Goal: Obtain resource: Download file/media

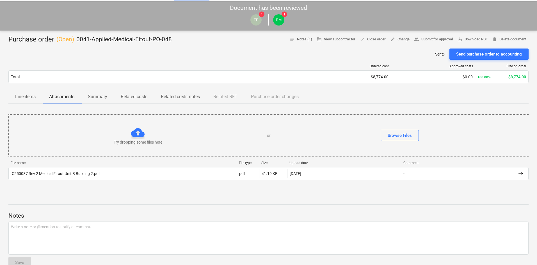
scroll to position [56, 0]
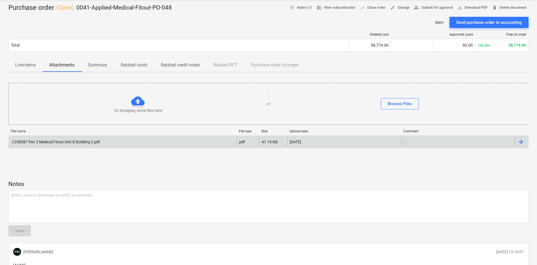
click at [56, 140] on div "C250087 Rev 2 Medical Fitout Unit B Building 2.pdf" at bounding box center [55, 142] width 89 height 4
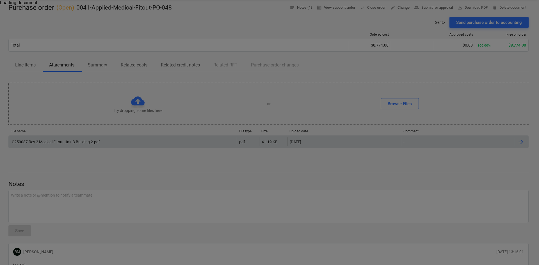
click at [226, 160] on div at bounding box center [269, 132] width 539 height 265
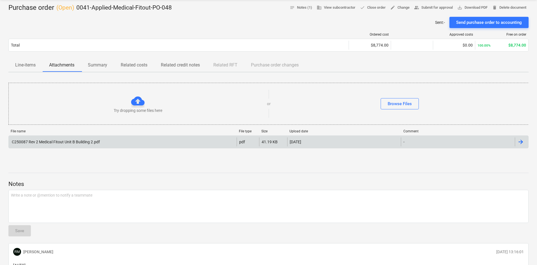
click at [56, 140] on div "C250087 Rev 2 Medical Fitout Unit B Building 2.pdf" at bounding box center [55, 142] width 89 height 4
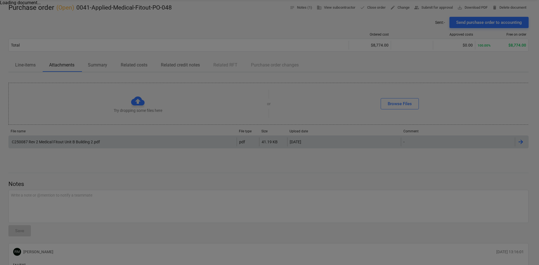
click at [139, 135] on div at bounding box center [269, 132] width 539 height 265
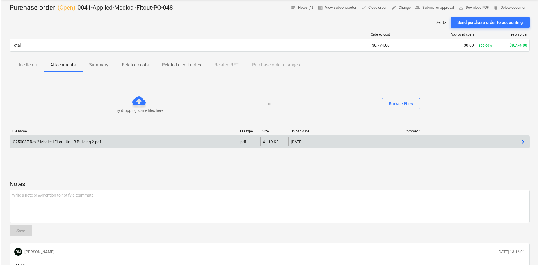
scroll to position [0, 0]
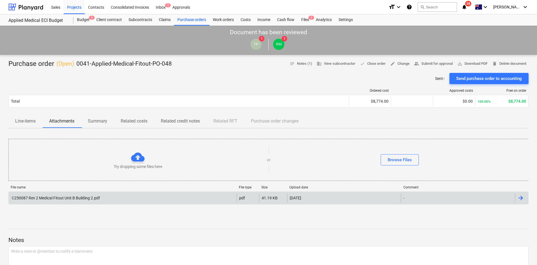
click at [172, 76] on div "Sent : - Send purchase order to accounting" at bounding box center [268, 78] width 521 height 11
click at [78, 19] on div "Budget 9" at bounding box center [83, 19] width 19 height 11
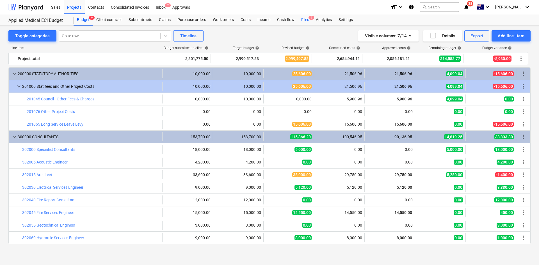
click at [303, 22] on div "Files 2" at bounding box center [305, 19] width 15 height 11
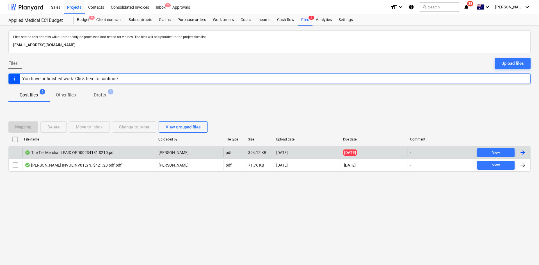
click at [85, 152] on div "The Tile Merchant PAID ORD00234181 $210.pdf" at bounding box center [70, 153] width 90 height 4
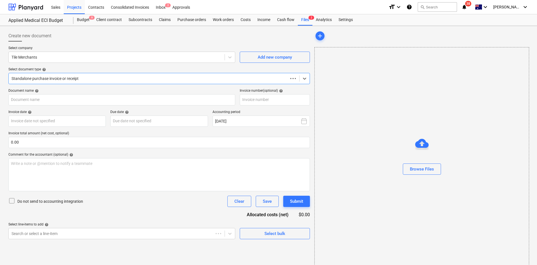
click at [108, 76] on div at bounding box center [149, 79] width 274 height 6
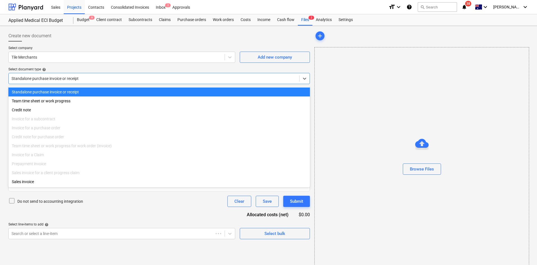
type input "00234181"
type input "[DATE]"
click at [85, 78] on div at bounding box center [155, 79] width 286 height 6
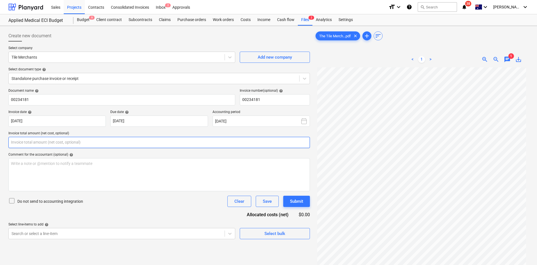
click at [47, 146] on input "text" at bounding box center [159, 142] width 302 height 11
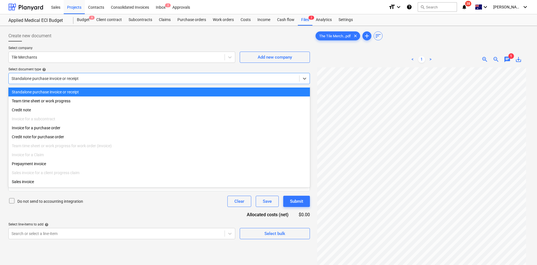
type input "0.00"
click at [49, 78] on div at bounding box center [154, 79] width 285 height 6
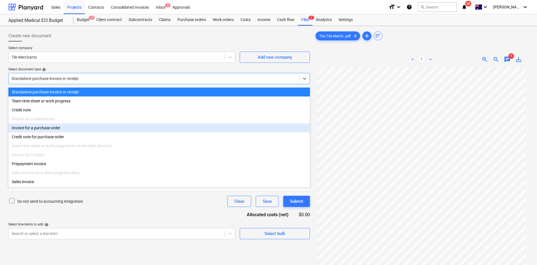
click at [46, 129] on div "Invoice for a purchase order" at bounding box center [159, 128] width 302 height 9
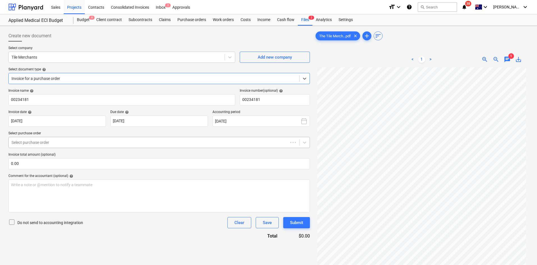
click at [59, 142] on div at bounding box center [149, 143] width 274 height 6
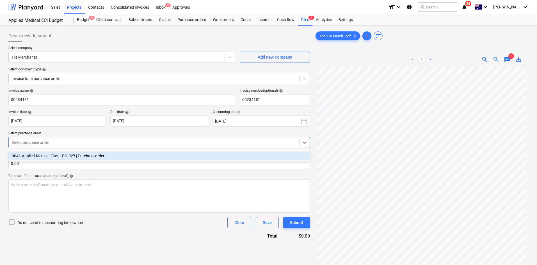
click at [51, 158] on div "0041-Applied-Medical-Fitout-PO-027 | Purchase order" at bounding box center [159, 156] width 302 height 9
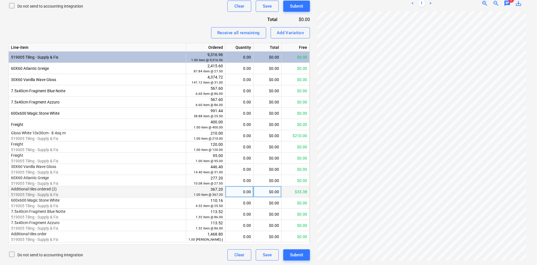
scroll to position [47, 0]
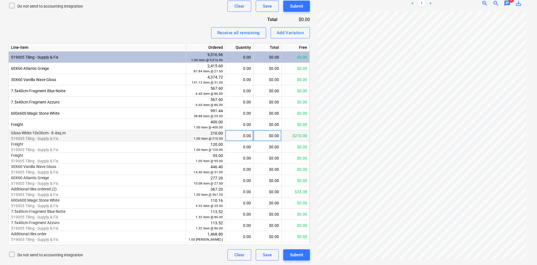
click at [245, 135] on div "0.00" at bounding box center [239, 135] width 23 height 11
type input "1"
click at [158, 29] on div "Receive all remaining Add Variation" at bounding box center [159, 32] width 302 height 11
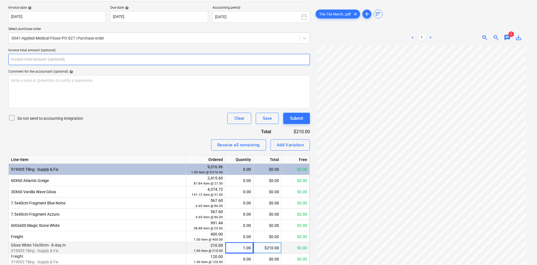
click at [96, 59] on input "text" at bounding box center [159, 59] width 302 height 11
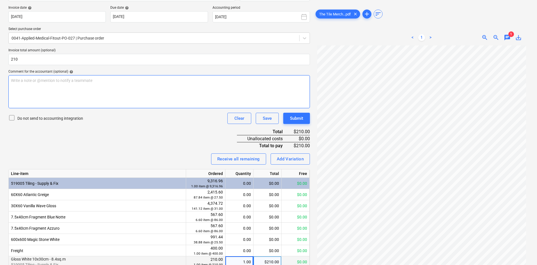
type input "210.00"
click at [85, 90] on div "Write a note or @mention to notify a teammate [PERSON_NAME]" at bounding box center [159, 91] width 302 height 33
click at [297, 121] on div "Submit" at bounding box center [296, 118] width 13 height 7
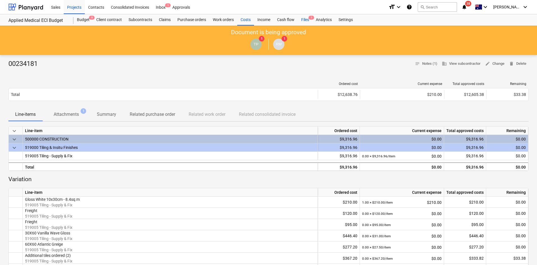
click at [305, 22] on div "Files 1" at bounding box center [305, 19] width 15 height 11
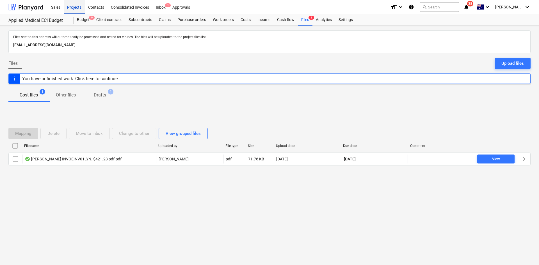
click at [82, 4] on div "Projects" at bounding box center [74, 7] width 21 height 14
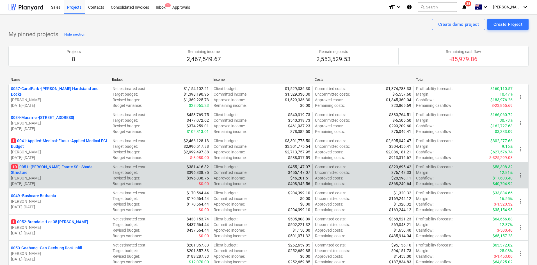
click at [60, 171] on p "10 0051 - [PERSON_NAME] Estate SS - Shade Structure" at bounding box center [59, 169] width 97 height 11
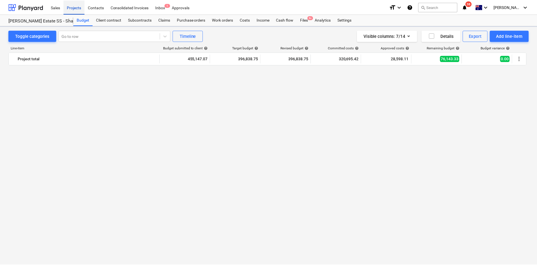
scroll to position [777, 0]
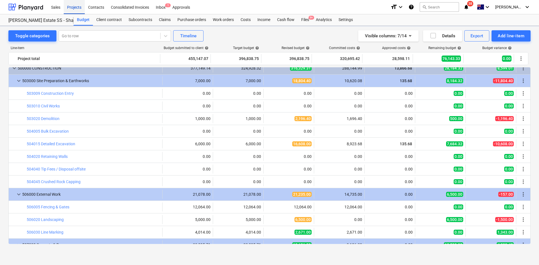
click at [73, 7] on div "Projects" at bounding box center [74, 7] width 21 height 14
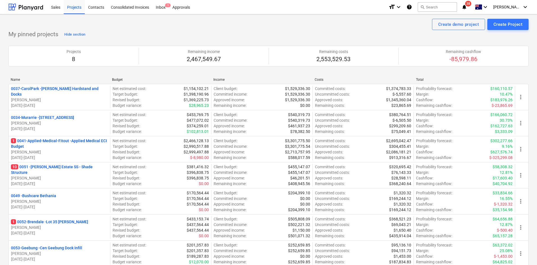
click at [52, 168] on p "10 0051 - [PERSON_NAME] Estate SS - Shade Structure" at bounding box center [59, 169] width 97 height 11
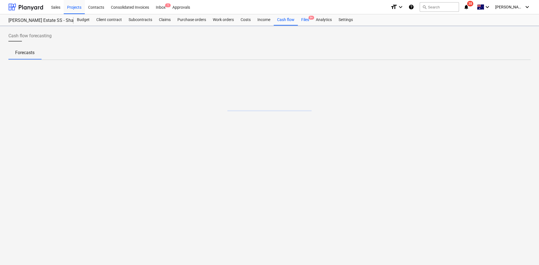
click at [312, 19] on span "9+" at bounding box center [312, 18] width 6 height 4
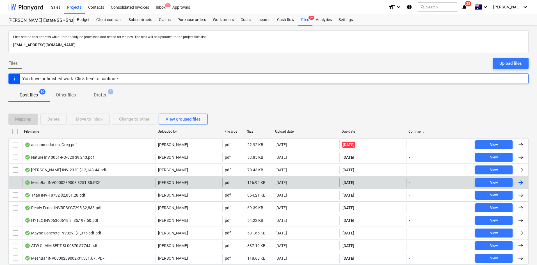
click at [62, 184] on div "MeshBar INV0000239003 $251.85.PDF" at bounding box center [63, 183] width 76 height 4
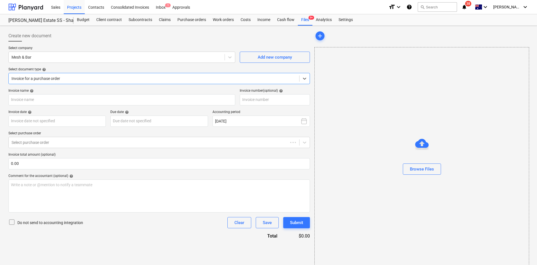
type input "0000239003"
type input "[DATE]"
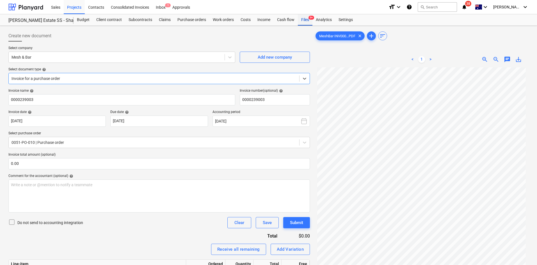
click at [307, 22] on div "Files 9+" at bounding box center [305, 19] width 15 height 11
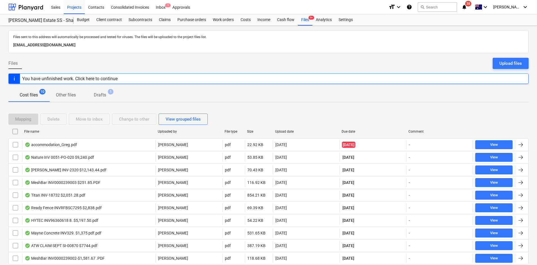
click at [159, 63] on div "Files Upload files" at bounding box center [268, 66] width 521 height 16
click at [279, 58] on div "Files Upload files" at bounding box center [268, 66] width 521 height 16
click at [186, 19] on div "Purchase orders" at bounding box center [191, 19] width 35 height 11
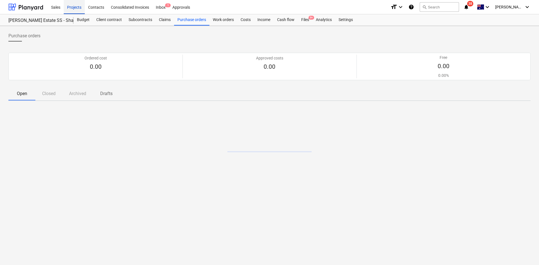
click at [70, 8] on div "Projects" at bounding box center [74, 7] width 21 height 14
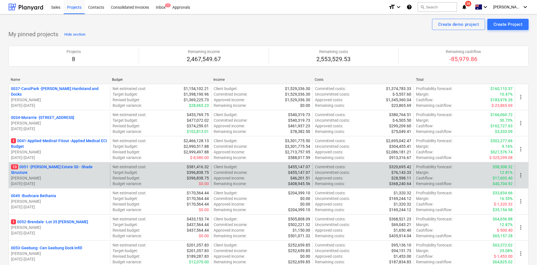
click at [44, 168] on p "10 0051 - [PERSON_NAME] Estate SS - Shade Structure" at bounding box center [59, 169] width 97 height 11
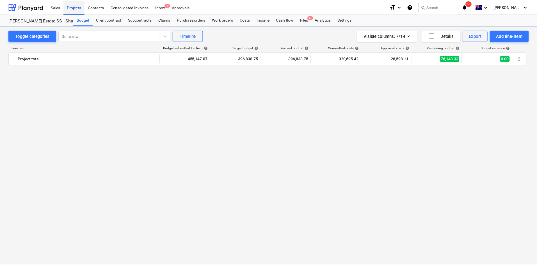
scroll to position [777, 0]
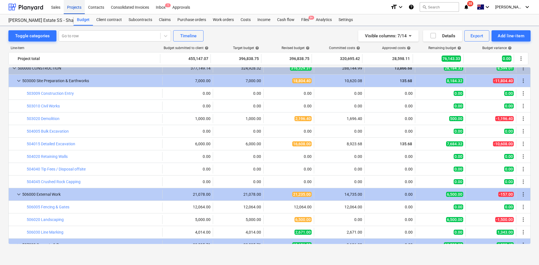
click at [76, 6] on div "Projects" at bounding box center [74, 7] width 21 height 14
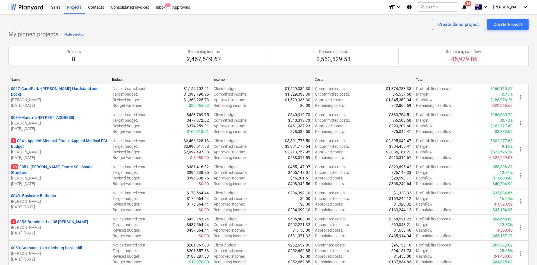
scroll to position [84, 0]
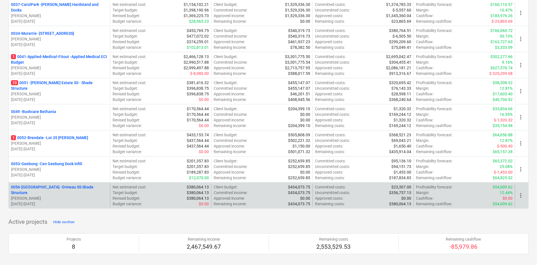
click at [58, 193] on p "0056-Ormeau - Ormeau SS Shade Structure" at bounding box center [59, 190] width 97 height 11
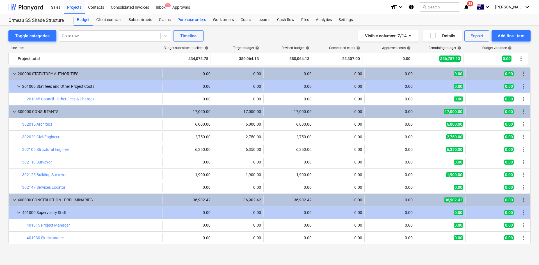
click at [203, 19] on div "Purchase orders" at bounding box center [191, 19] width 35 height 11
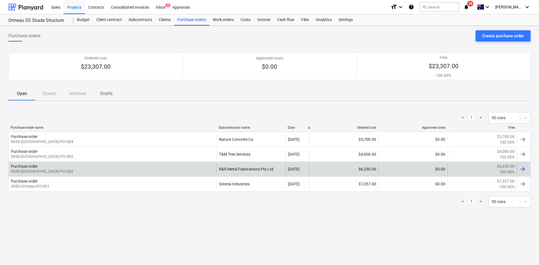
click at [71, 164] on div "Purchase order 0056-Ormeau-PO-002 R&R Metal Fabrications Pty Ltd [DATE] $6,250.…" at bounding box center [269, 169] width 523 height 15
click at [90, 169] on div "Purchase order 0056-[GEOGRAPHIC_DATA]-PO-002" at bounding box center [113, 169] width 208 height 11
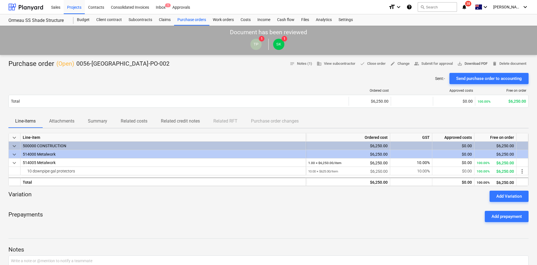
click at [464, 64] on span "save_alt Download PDF" at bounding box center [473, 64] width 30 height 6
click at [192, 20] on div "Purchase orders" at bounding box center [191, 19] width 35 height 11
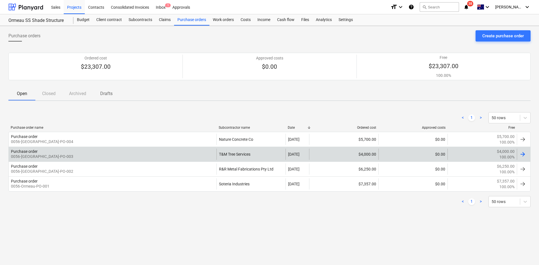
click at [67, 153] on div "Purchase order 0056-[GEOGRAPHIC_DATA]-PO-003" at bounding box center [113, 154] width 208 height 11
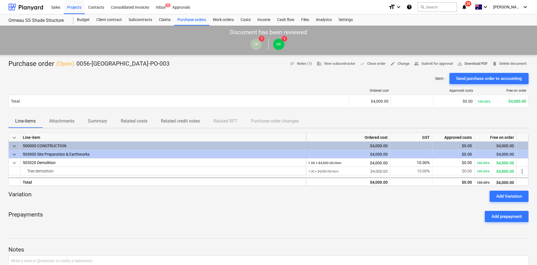
click at [461, 65] on span "save_alt" at bounding box center [460, 63] width 5 height 5
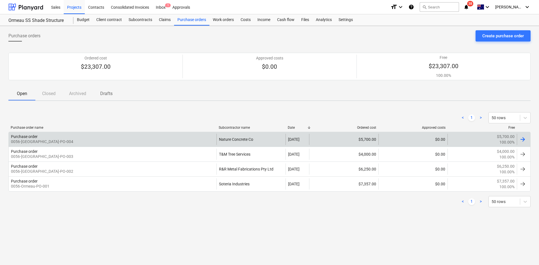
click at [84, 143] on div "Purchase order 0056-[GEOGRAPHIC_DATA]-PO-004" at bounding box center [113, 139] width 208 height 11
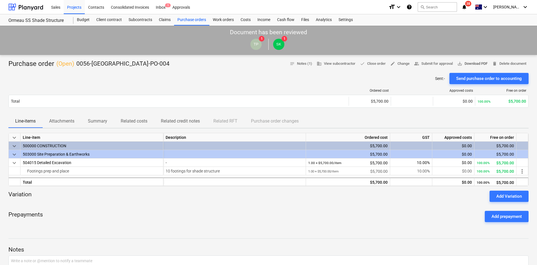
click at [474, 64] on span "save_alt Download PDF" at bounding box center [473, 64] width 30 height 6
drag, startPoint x: 76, startPoint y: 239, endPoint x: 16, endPoint y: 203, distance: 70.5
drag, startPoint x: 222, startPoint y: 94, endPoint x: 217, endPoint y: 85, distance: 10.5
click at [222, 94] on div "Ordered cost Approved costs Free on order" at bounding box center [268, 92] width 521 height 6
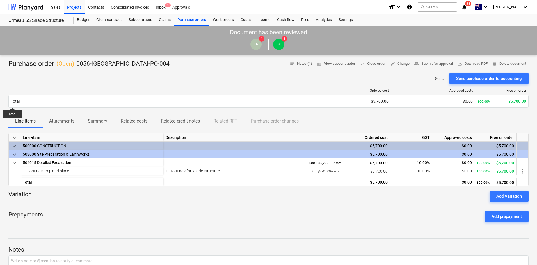
click at [210, 63] on div "Purchase order ( Open ) 0056-Ormeau-PO-004 notes Notes (1) business View subcon…" at bounding box center [268, 64] width 521 height 9
click at [160, 245] on div at bounding box center [268, 244] width 521 height 4
click at [190, 72] on div at bounding box center [268, 71] width 521 height 4
click at [171, 79] on div "Sent : - Send purchase order to accounting" at bounding box center [268, 78] width 521 height 11
click at [467, 7] on icon "notifications" at bounding box center [465, 7] width 6 height 7
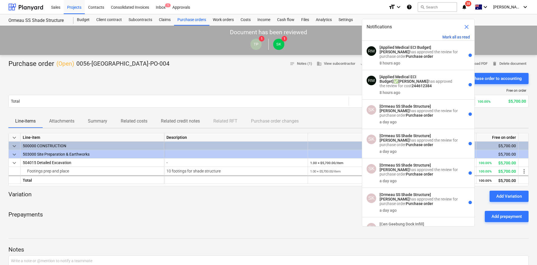
click at [460, 38] on button "Mark all as read" at bounding box center [457, 37] width 28 height 4
click at [252, 63] on div "Purchase order ( Open ) 0056-Ormeau-PO-004 notes Notes (1) business View subcon…" at bounding box center [268, 64] width 521 height 9
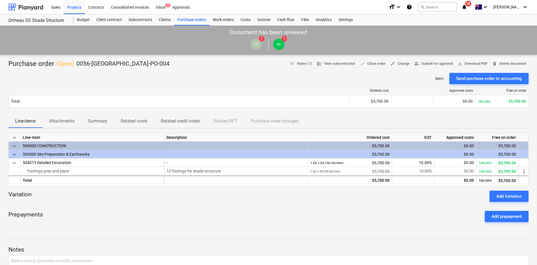
click at [309, 217] on div "Prepayments Add prepayment" at bounding box center [268, 217] width 521 height 20
click at [174, 79] on div "Sent : - Send purchase order to accounting" at bounding box center [268, 78] width 521 height 11
drag, startPoint x: 137, startPoint y: 63, endPoint x: 8, endPoint y: 60, distance: 128.7
click at [8, 60] on div "Purchase order ( Open ) 0056-Ormeau-PO-004 notes Notes (1) business View subcon…" at bounding box center [268, 64] width 521 height 9
click at [146, 63] on div "Purchase order ( Open ) 0056-Ormeau-PO-004 notes Notes (1) business View subcon…" at bounding box center [268, 64] width 521 height 9
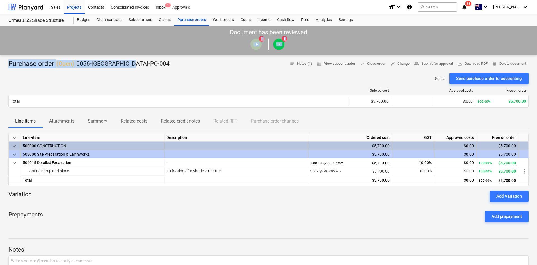
drag, startPoint x: 134, startPoint y: 62, endPoint x: 9, endPoint y: 51, distance: 125.5
click at [9, 51] on main "Document has been reviewed TP 1 SK 1 Purchase order ( Open ) 0056-Ormeau-PO-004…" at bounding box center [268, 203] width 537 height 355
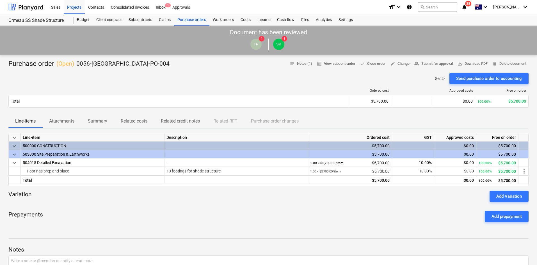
click at [103, 85] on div "Ordered cost Approved costs Free on order Total $5,700.00 $0.00 100.00% $5,700.…" at bounding box center [268, 99] width 521 height 30
